Goal: Task Accomplishment & Management: Manage account settings

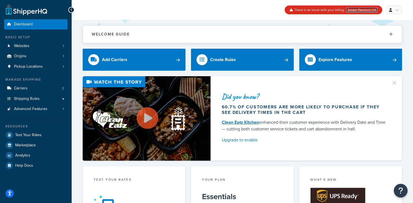
click at [353, 10] on link "Update Payment Info" at bounding box center [362, 9] width 31 height 5
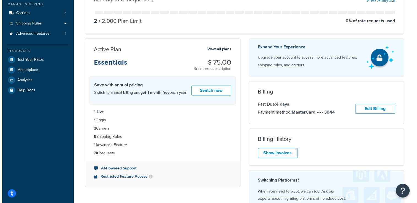
scroll to position [110, 0]
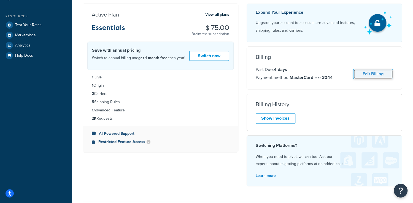
click at [365, 72] on link "Edit Billing" at bounding box center [373, 74] width 40 height 10
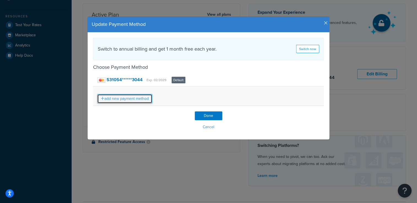
click at [126, 96] on link "add new payment method" at bounding box center [124, 98] width 55 height 9
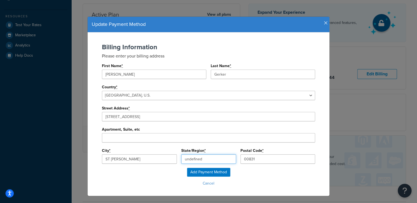
click at [207, 159] on input "undefined" at bounding box center [208, 159] width 55 height 9
type input "u"
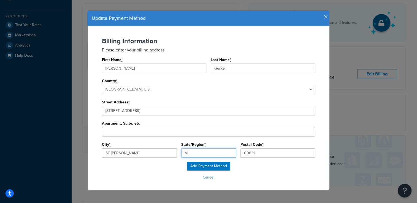
scroll to position [9, 0]
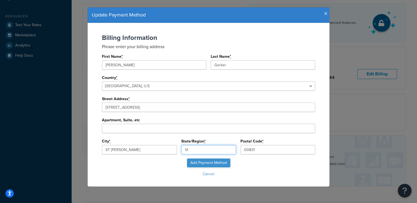
type input "VI"
click at [216, 162] on input "Add Payment Method" at bounding box center [208, 163] width 43 height 9
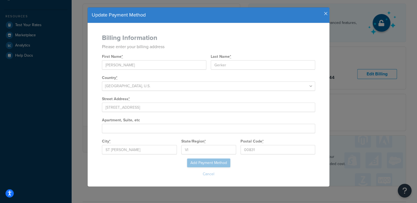
scroll to position [0, 0]
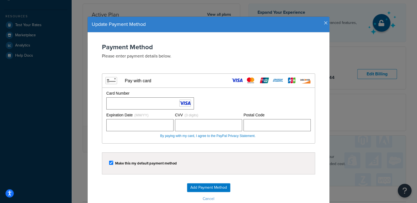
click at [194, 154] on div "Make this my default payment method" at bounding box center [208, 164] width 213 height 22
click at [205, 187] on input "Add Payment Method" at bounding box center [208, 188] width 43 height 9
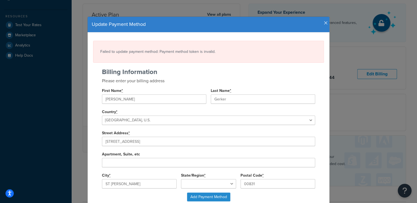
type input "undefined"
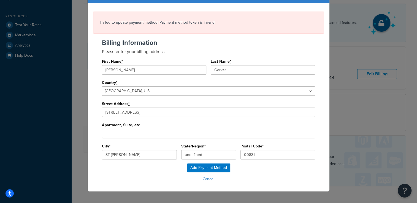
scroll to position [34, 0]
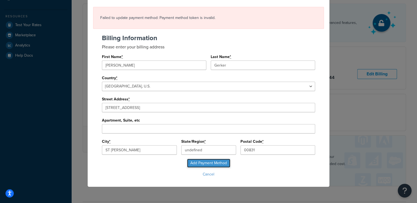
click at [205, 161] on input "Add Payment Method" at bounding box center [208, 163] width 43 height 9
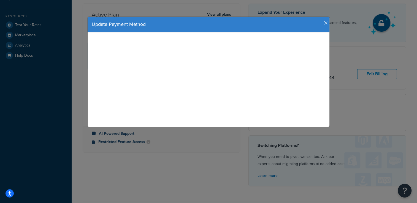
scroll to position [0, 0]
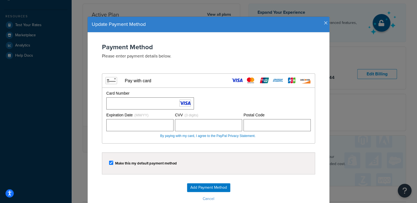
click at [216, 144] on form "Payment Method Please enter payment details below. Visa MasterCard Union Pay Am…" at bounding box center [208, 124] width 231 height 160
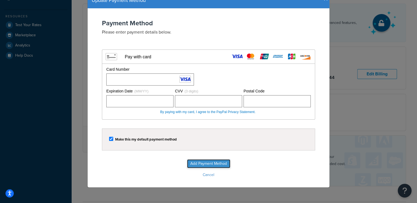
click at [206, 160] on input "Add Payment Method" at bounding box center [208, 164] width 43 height 9
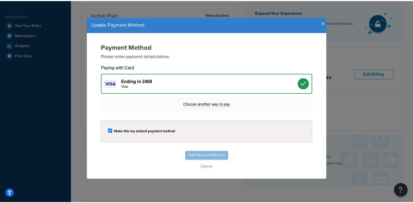
scroll to position [0, 0]
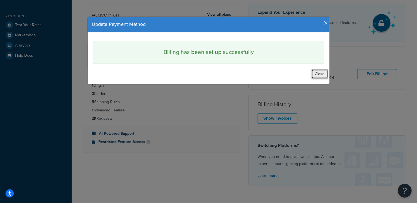
click at [321, 73] on button "Close" at bounding box center [320, 73] width 17 height 9
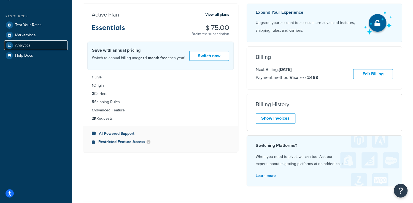
click at [26, 46] on span "Analytics" at bounding box center [22, 45] width 15 height 5
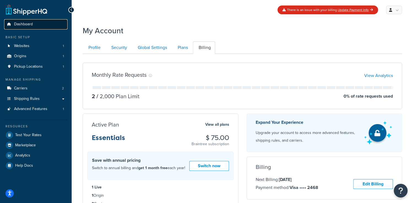
click at [17, 26] on span "Dashboard" at bounding box center [23, 24] width 19 height 5
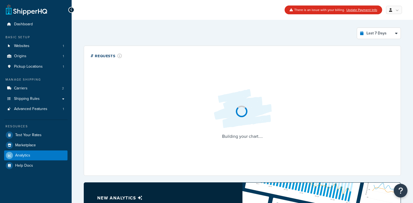
select select "last_7_days"
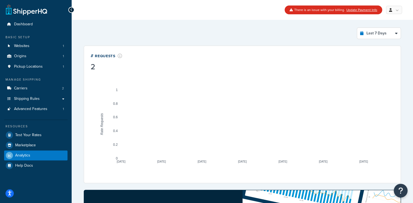
click at [73, 10] on div at bounding box center [71, 10] width 6 height 6
click at [72, 9] on icon at bounding box center [71, 10] width 2 height 4
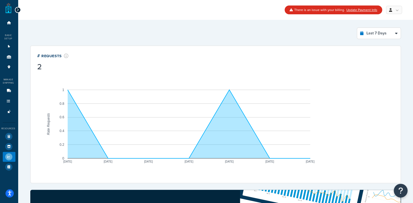
click at [19, 10] on div at bounding box center [18, 10] width 6 height 6
click at [17, 10] on icon at bounding box center [18, 10] width 2 height 4
